Goal: Task Accomplishment & Management: Use online tool/utility

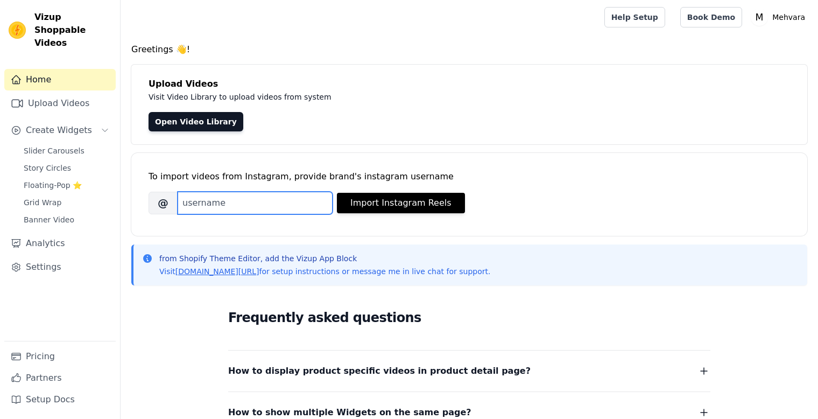
click at [285, 202] on input "Brand's Instagram Username" at bounding box center [255, 203] width 155 height 23
click at [289, 181] on div "To import videos from Instagram, provide brand's instagram username" at bounding box center [470, 176] width 642 height 13
click at [220, 201] on input "Brand's Instagram Username" at bounding box center [255, 203] width 155 height 23
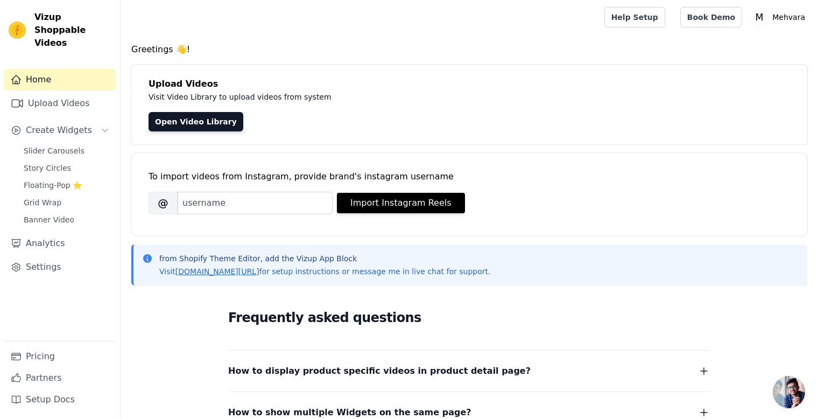
click at [278, 183] on div "To import videos from Instagram, provide brand's instagram username" at bounding box center [470, 176] width 642 height 13
click at [64, 93] on link "Upload Videos" at bounding box center [59, 104] width 111 height 22
